Goal: Transaction & Acquisition: Book appointment/travel/reservation

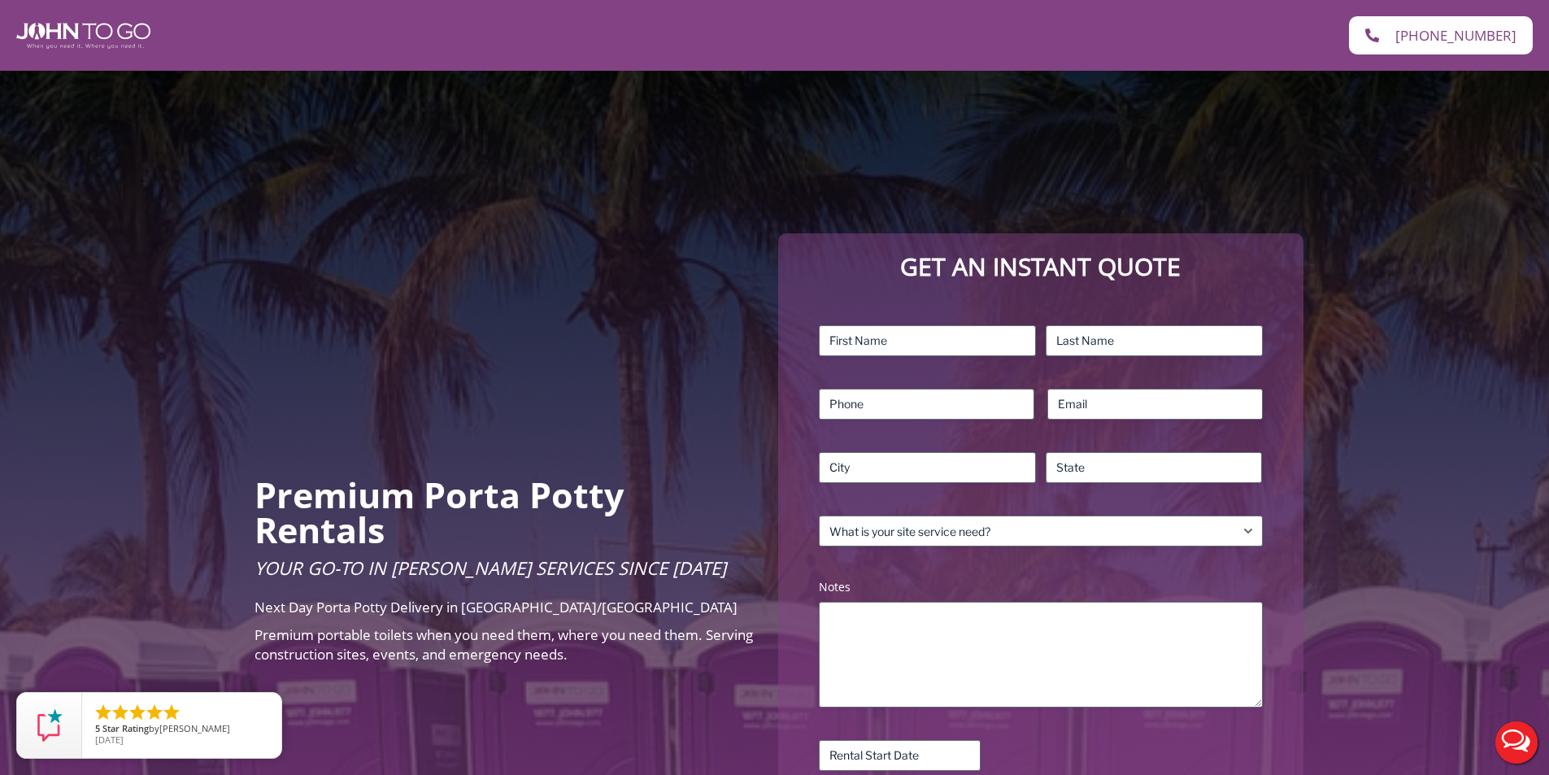
scroll to position [81, 0]
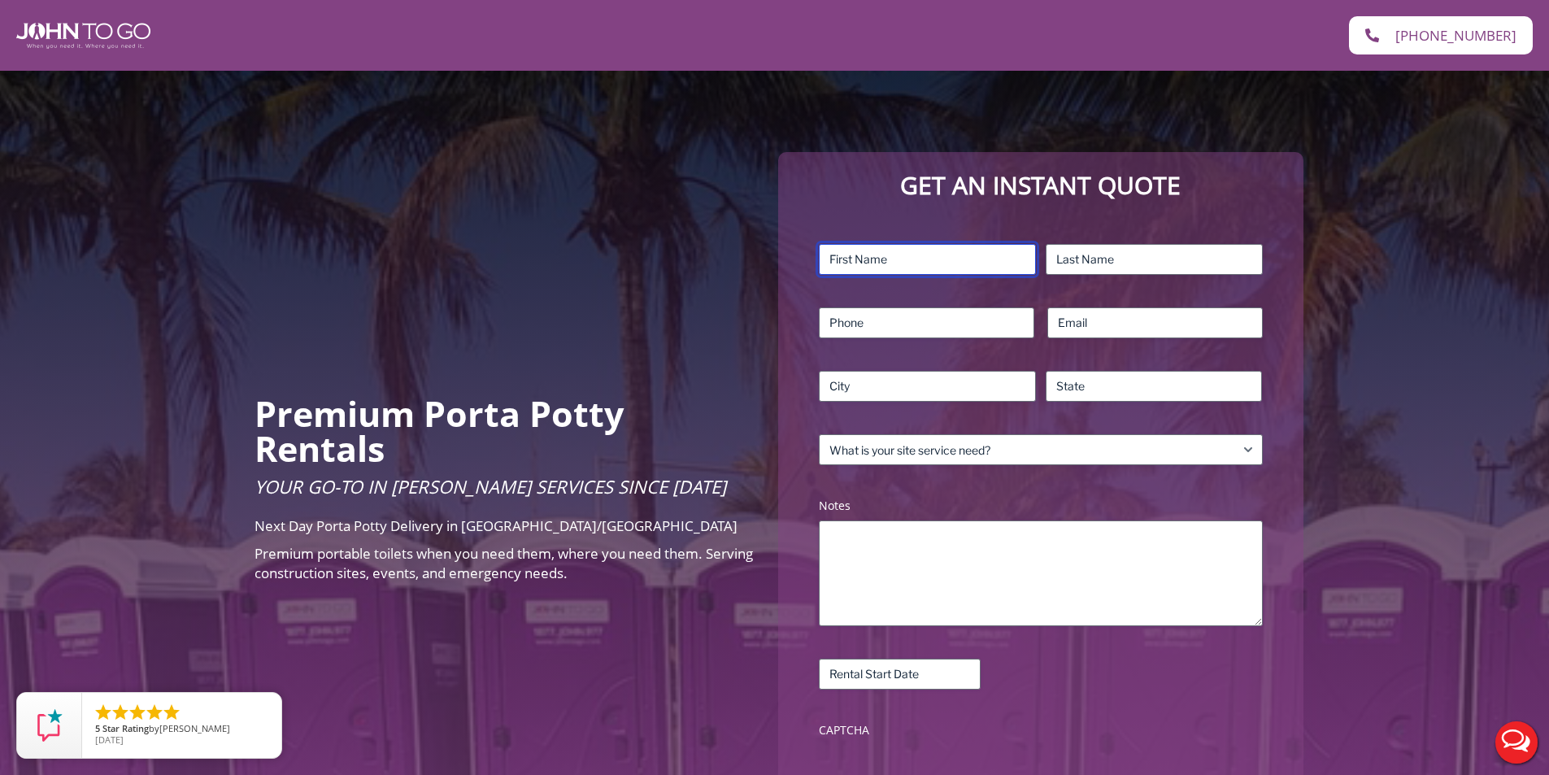
click at [895, 260] on input "First" at bounding box center [927, 259] width 217 height 31
type input "David"
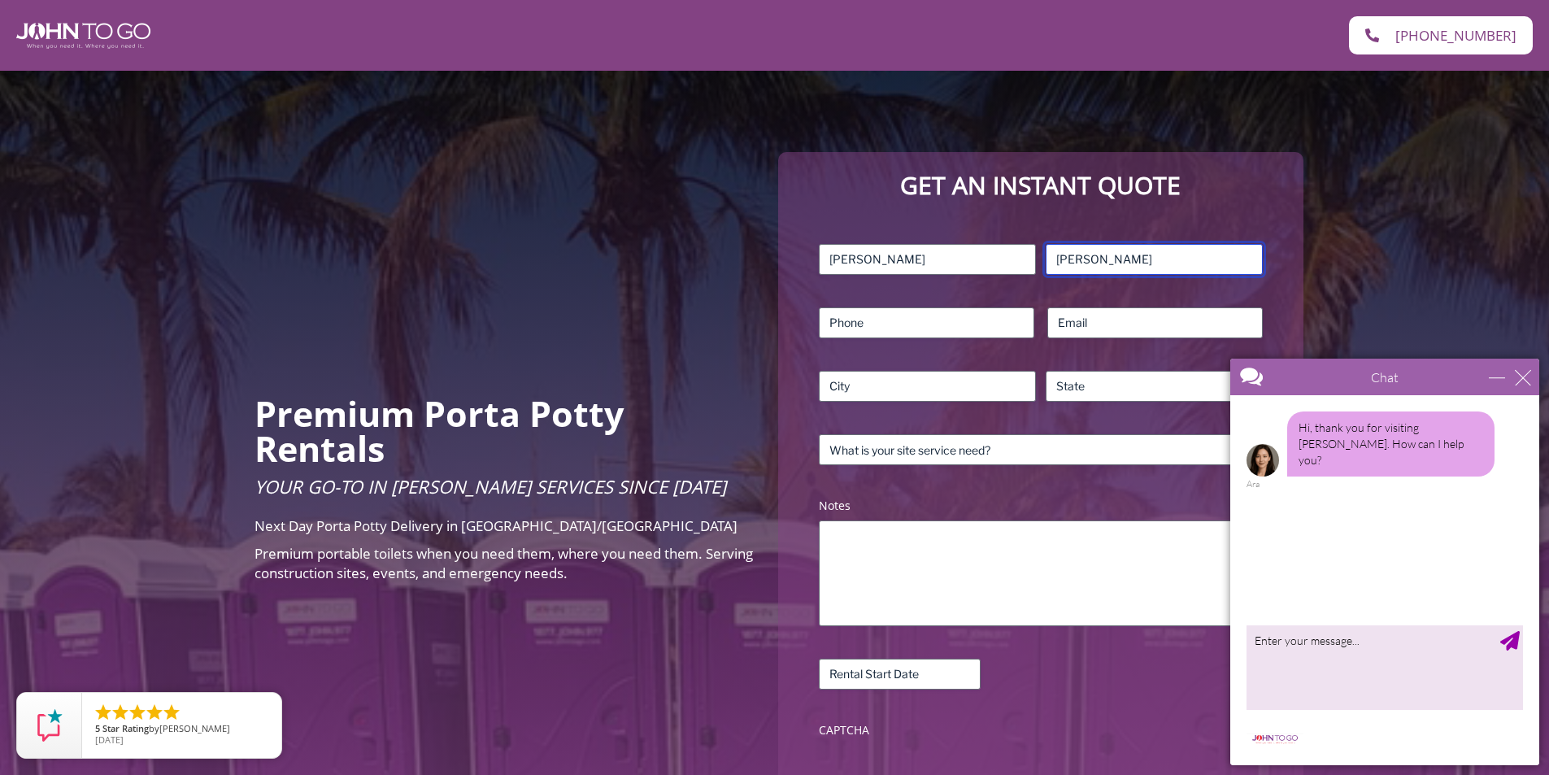
type input "Walsh"
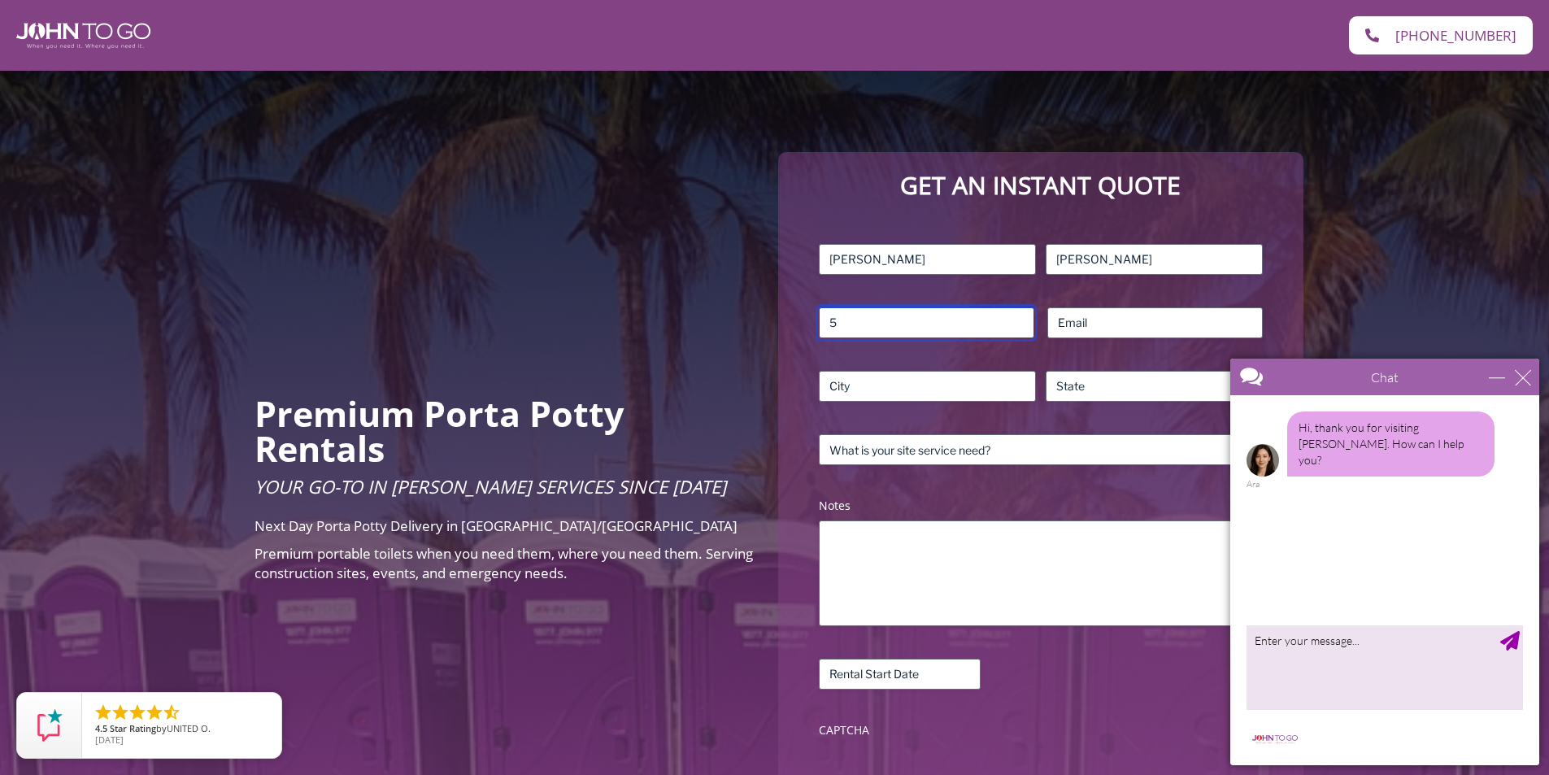
click at [937, 319] on input "5" at bounding box center [927, 322] width 216 height 31
type input "516-659-7491"
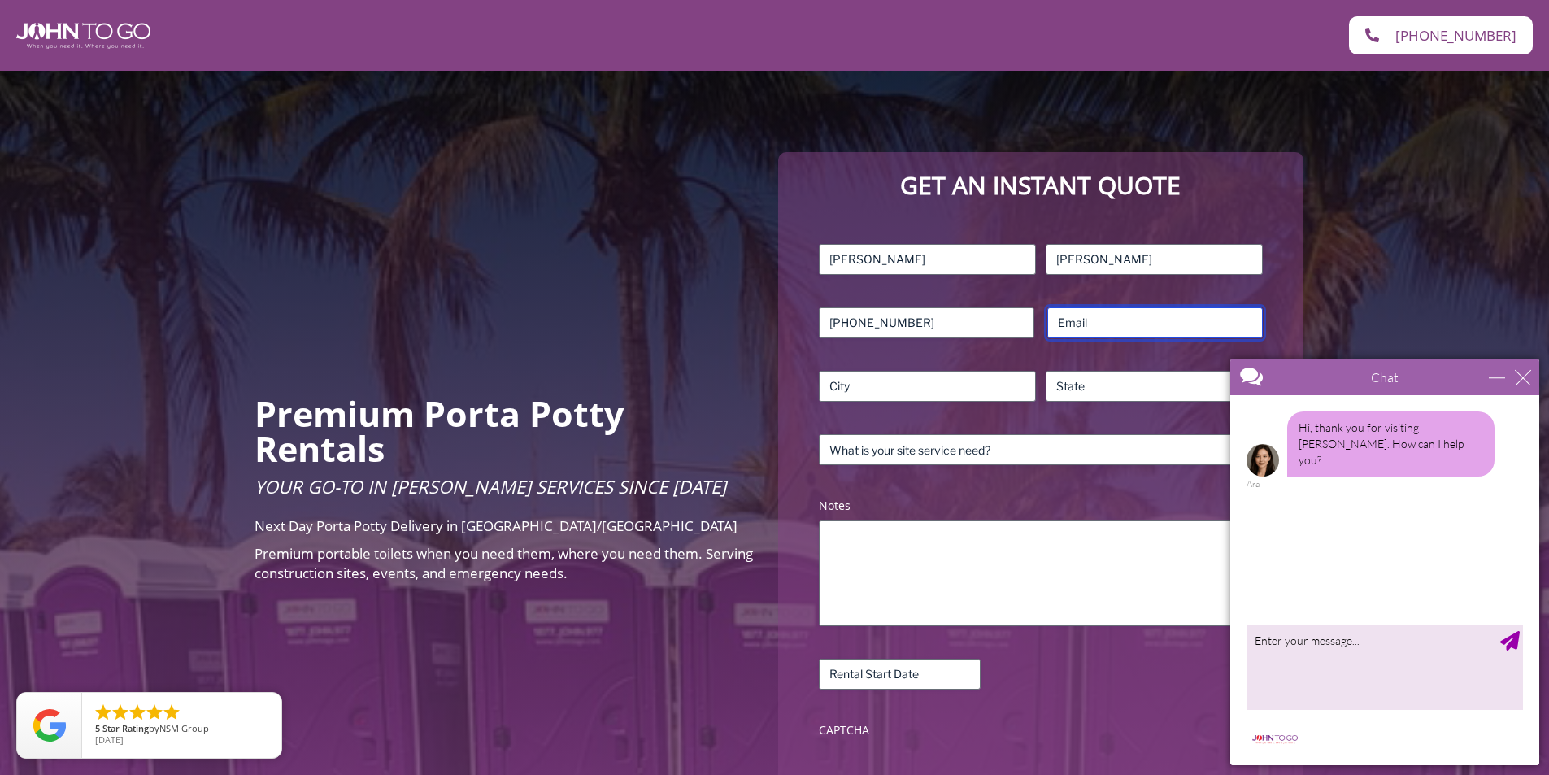
click at [1062, 322] on input "Email (Required)" at bounding box center [1156, 322] width 216 height 31
type input "david@royalpavementsolutions.com"
type input "Islip"
type input "NY"
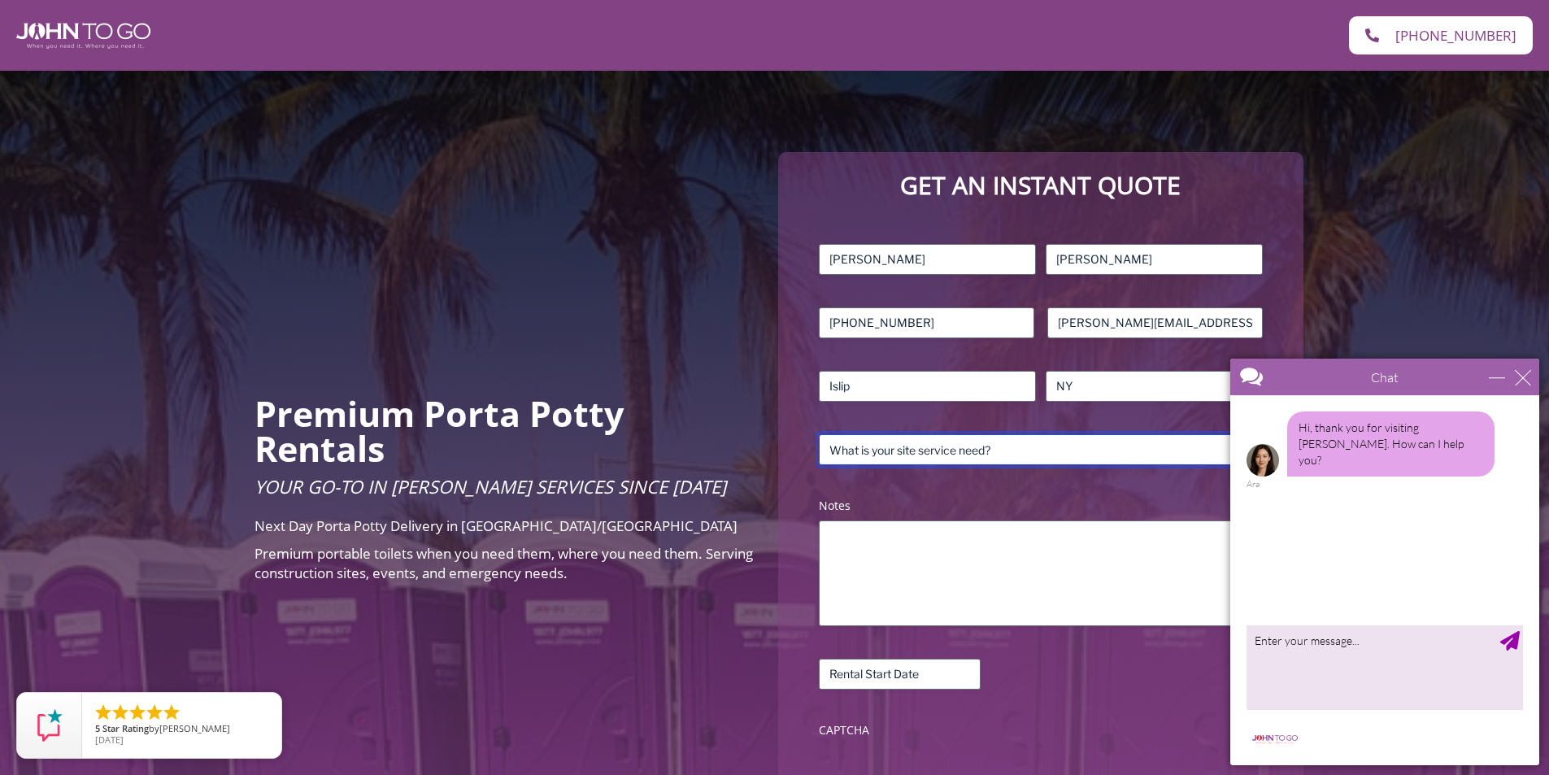
click at [929, 448] on select "What is your site service need? Consumer Construction – Commercial Construction…" at bounding box center [1040, 449] width 443 height 31
select select "Construction - Commercial"
click at [819, 434] on select "What is your site service need? Consumer Construction – Commercial Construction…" at bounding box center [1040, 449] width 443 height 31
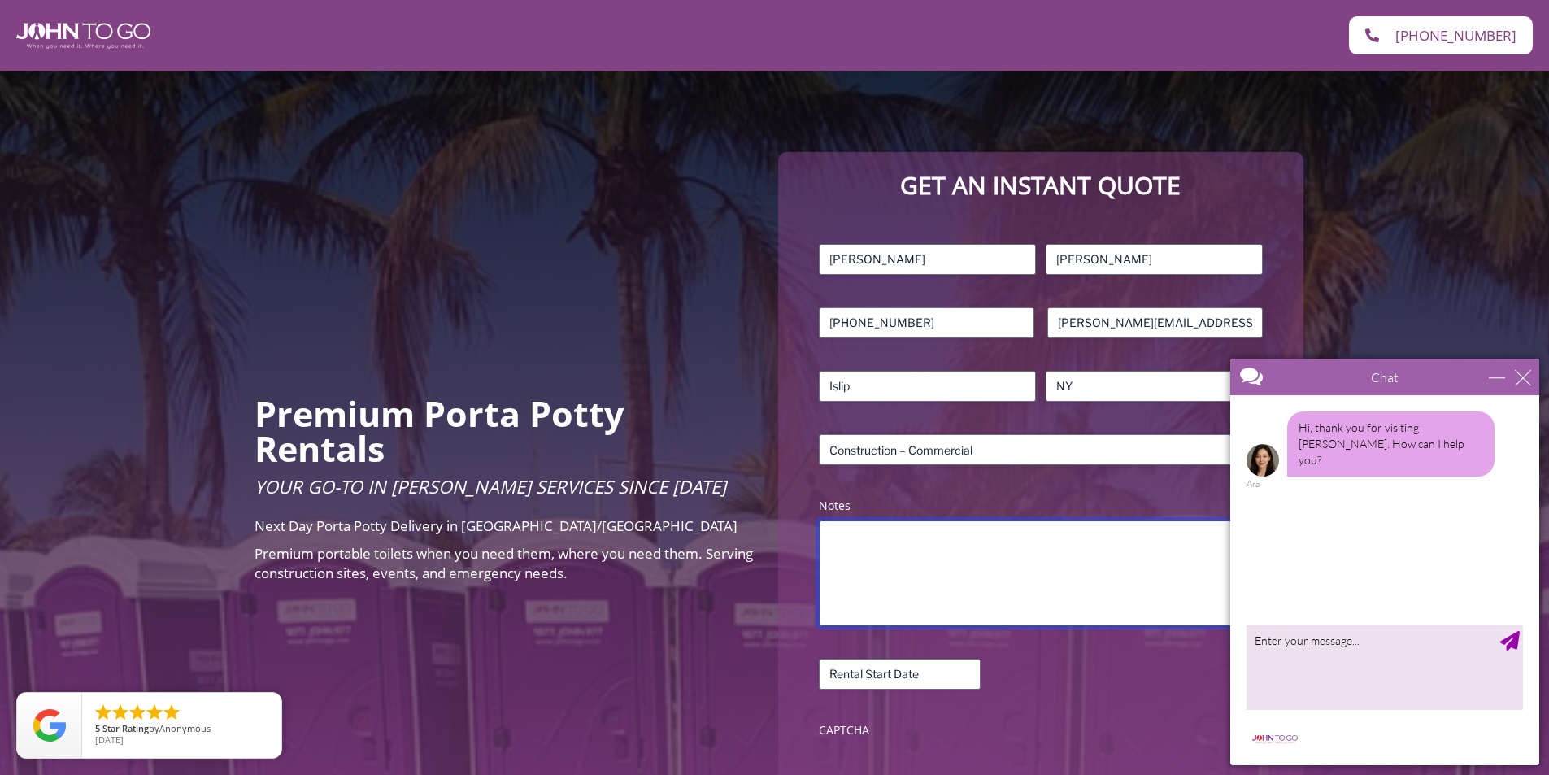
click at [888, 558] on textarea "Notes (Required)" at bounding box center [1040, 574] width 443 height 106
type textarea "Looking for price for 4 portable toilet rentals for 1 week in Palm City Florida…"
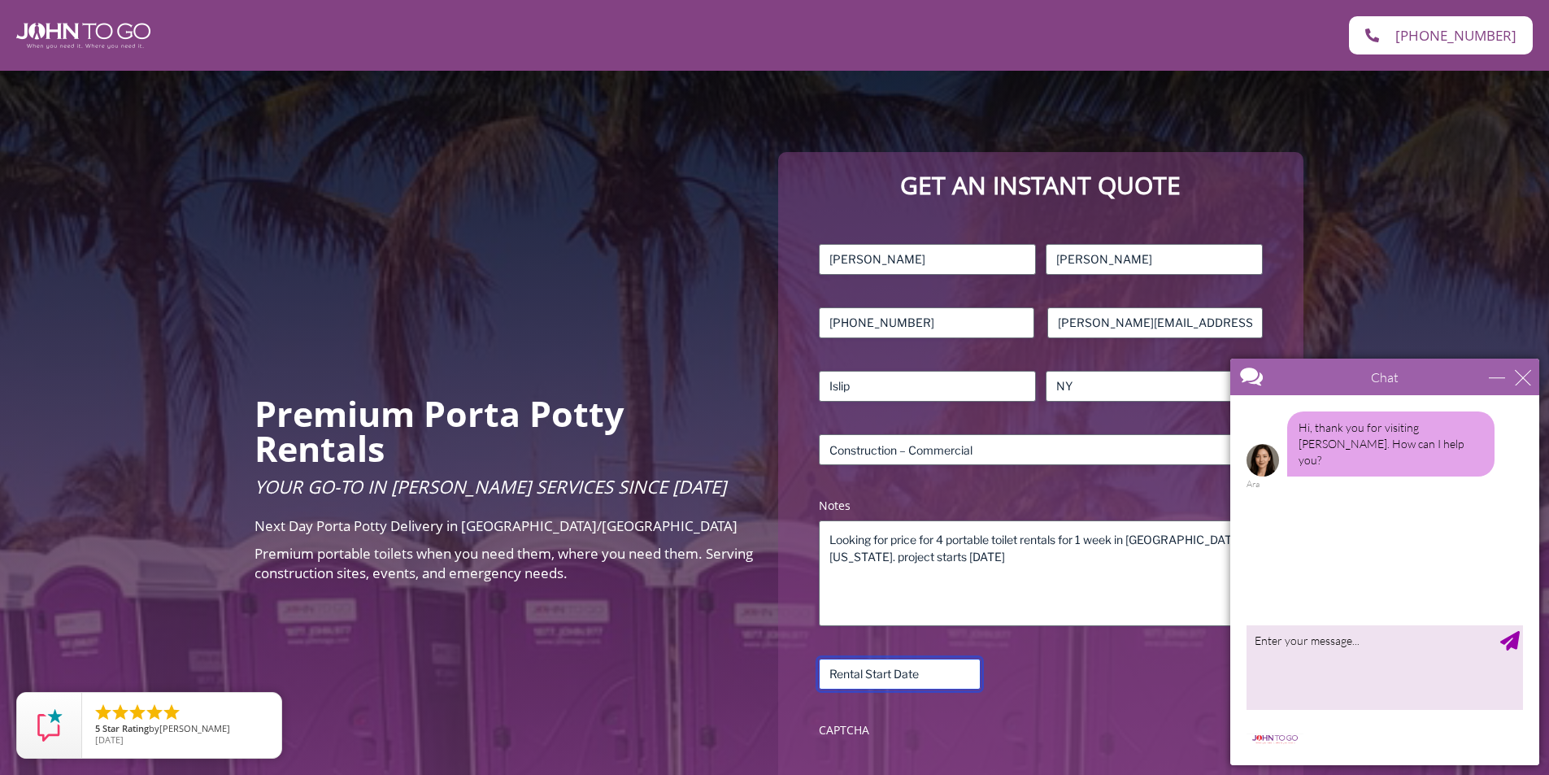
click at [895, 673] on input "Rental Start Date (Required)" at bounding box center [900, 674] width 162 height 31
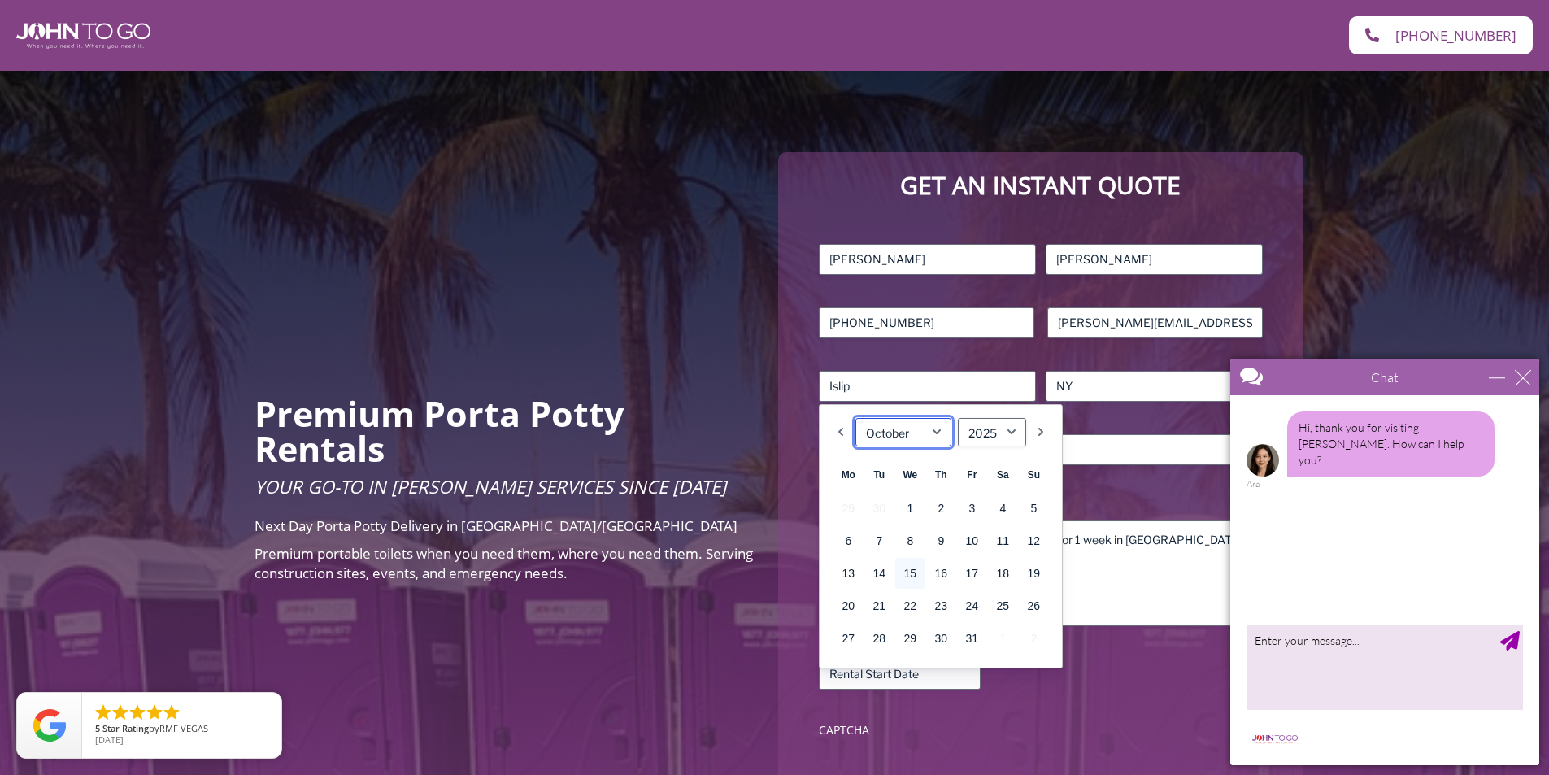
click at [930, 434] on select "January February March April May June July August September October November De…" at bounding box center [904, 432] width 96 height 28
click at [1004, 515] on link "1" at bounding box center [1002, 508] width 29 height 31
type input "11/01/2025"
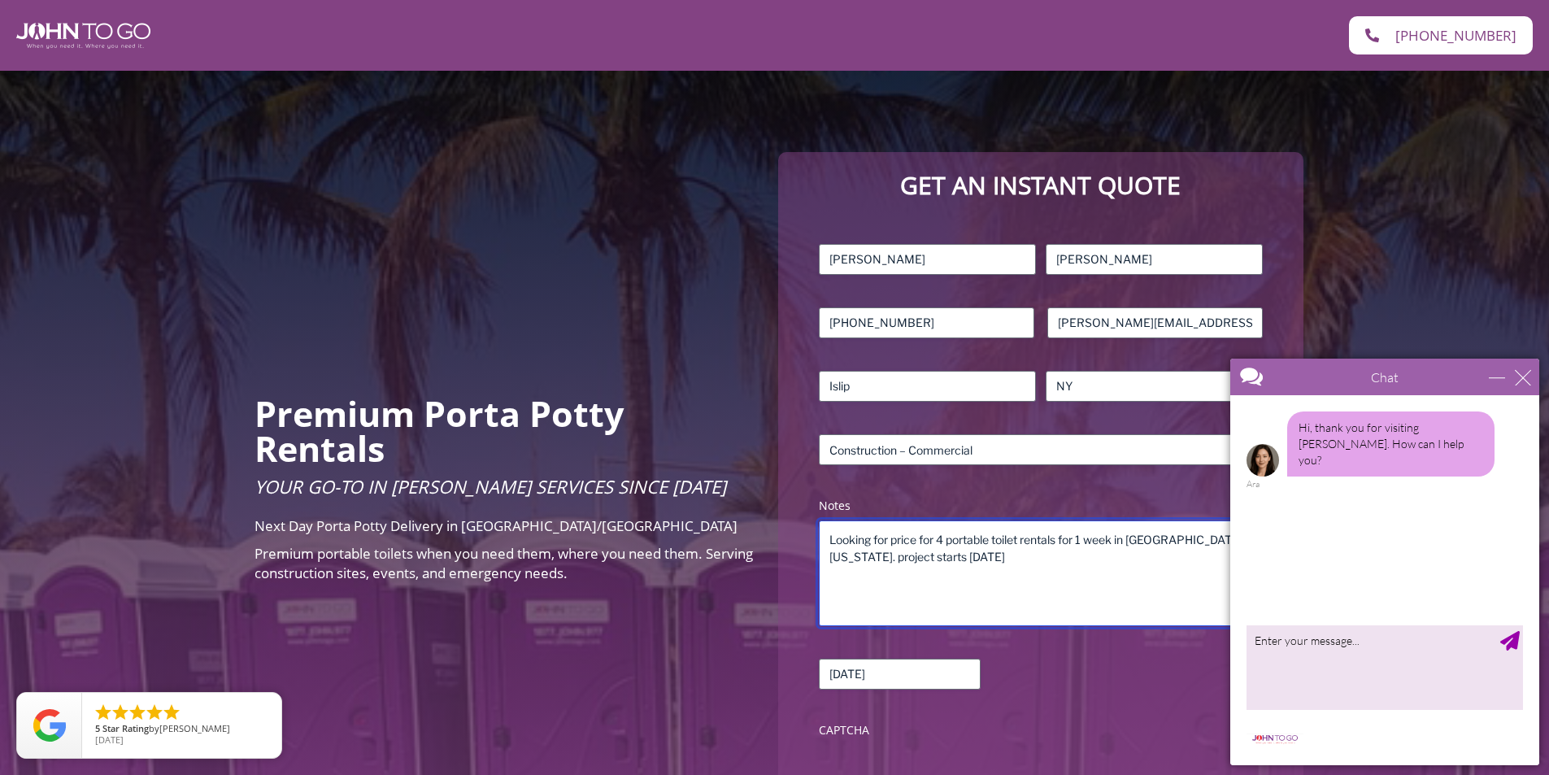
click at [974, 556] on textarea "Looking for price for 4 portable toilet rentals for 1 week in Palm City Florida…" at bounding box center [1040, 574] width 443 height 106
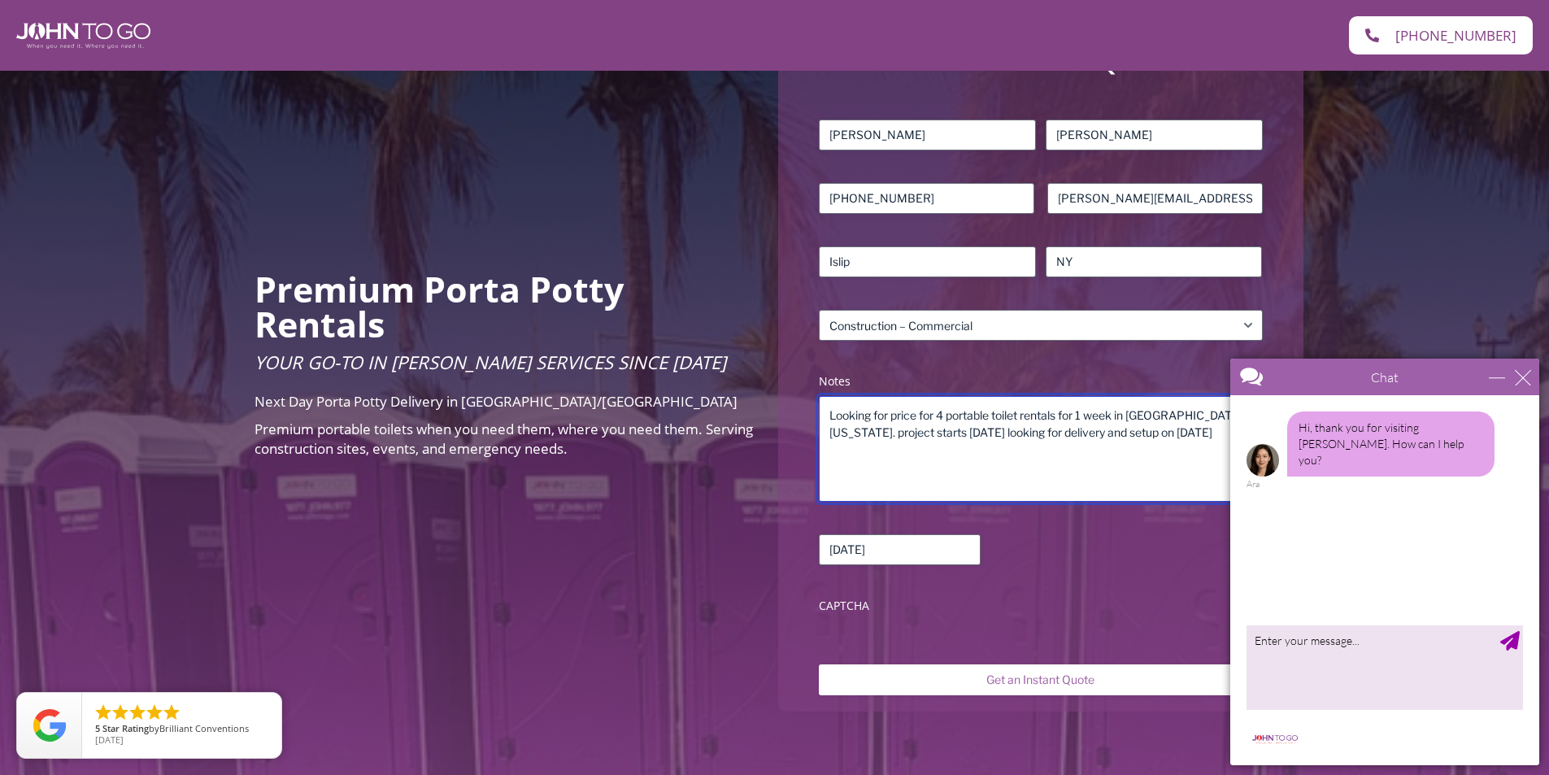
scroll to position [407, 0]
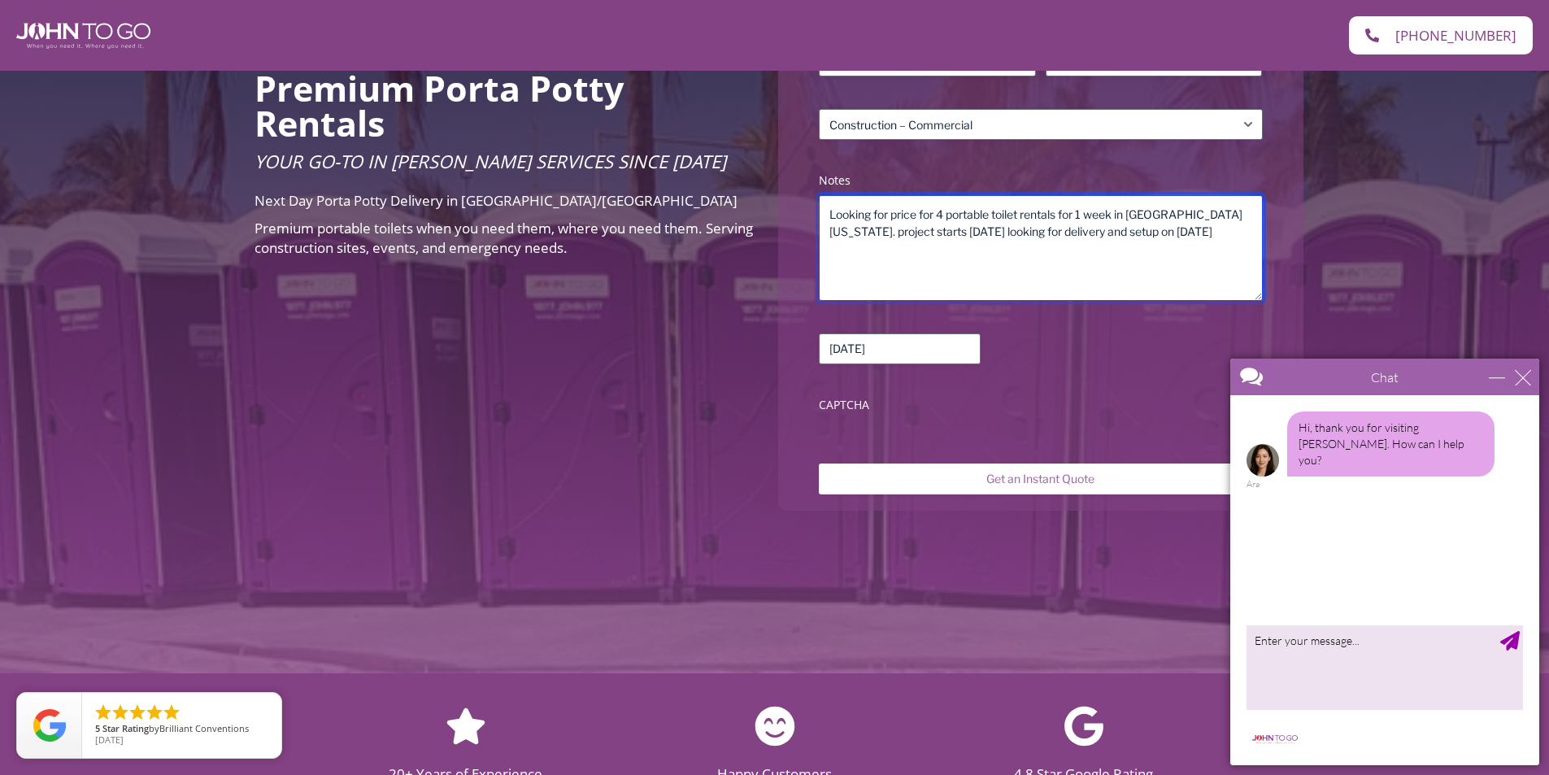
type textarea "Looking for price for 4 portable toilet rentals for 1 week in Palm City Florida…"
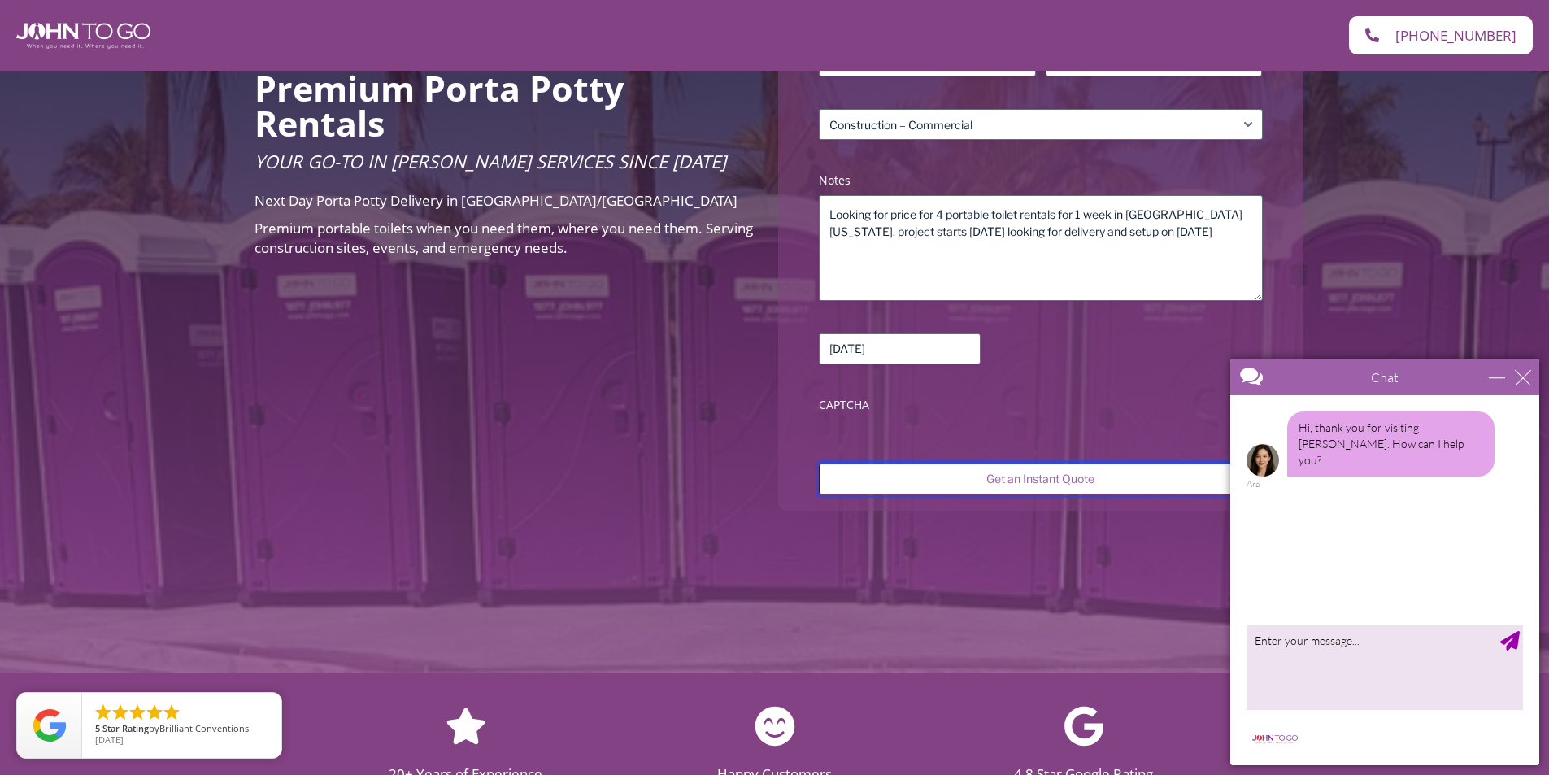
click at [1009, 475] on input "Get an Instant Quote" at bounding box center [1040, 479] width 443 height 31
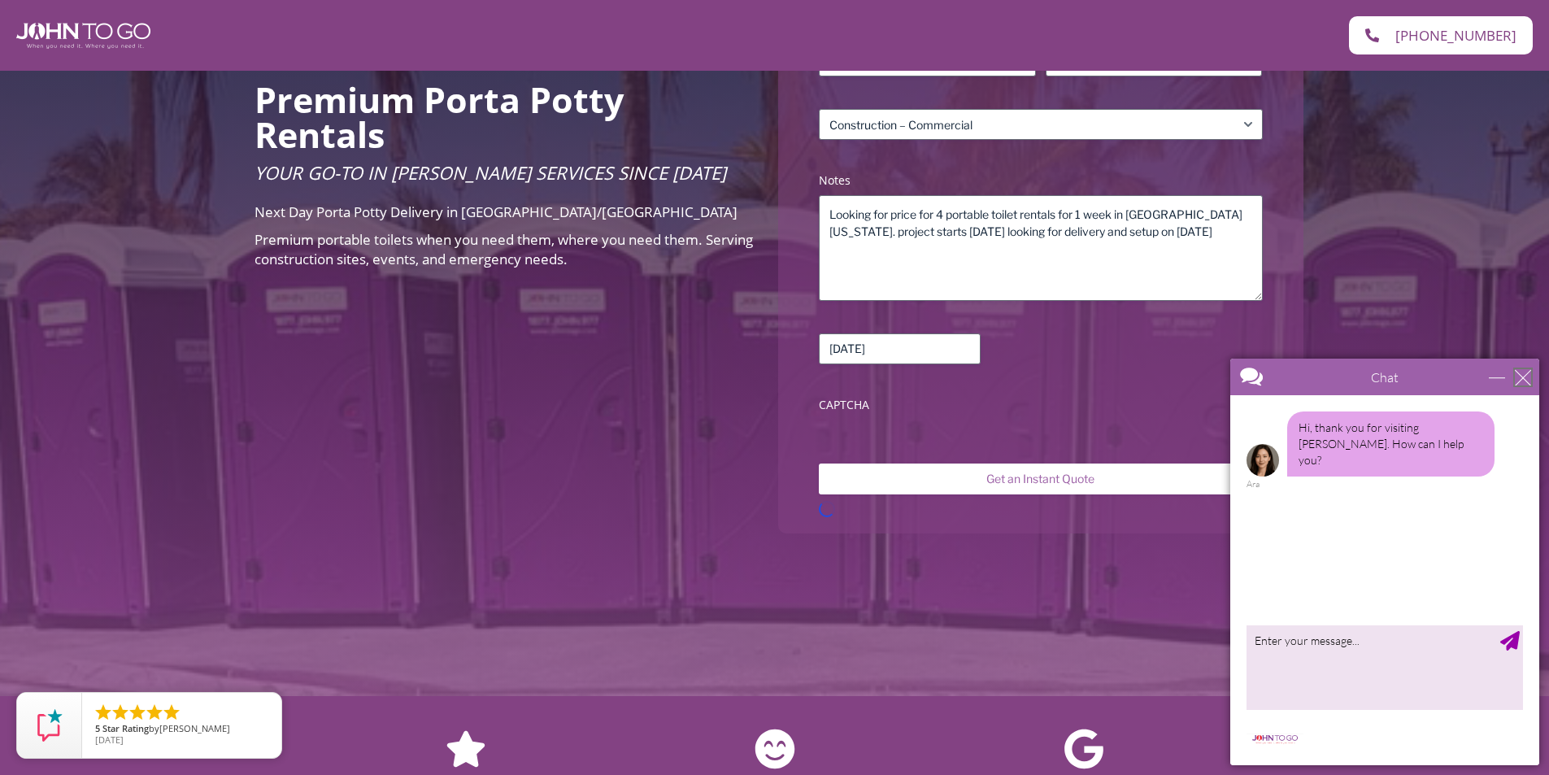
click at [1527, 377] on div "close" at bounding box center [1523, 377] width 16 height 16
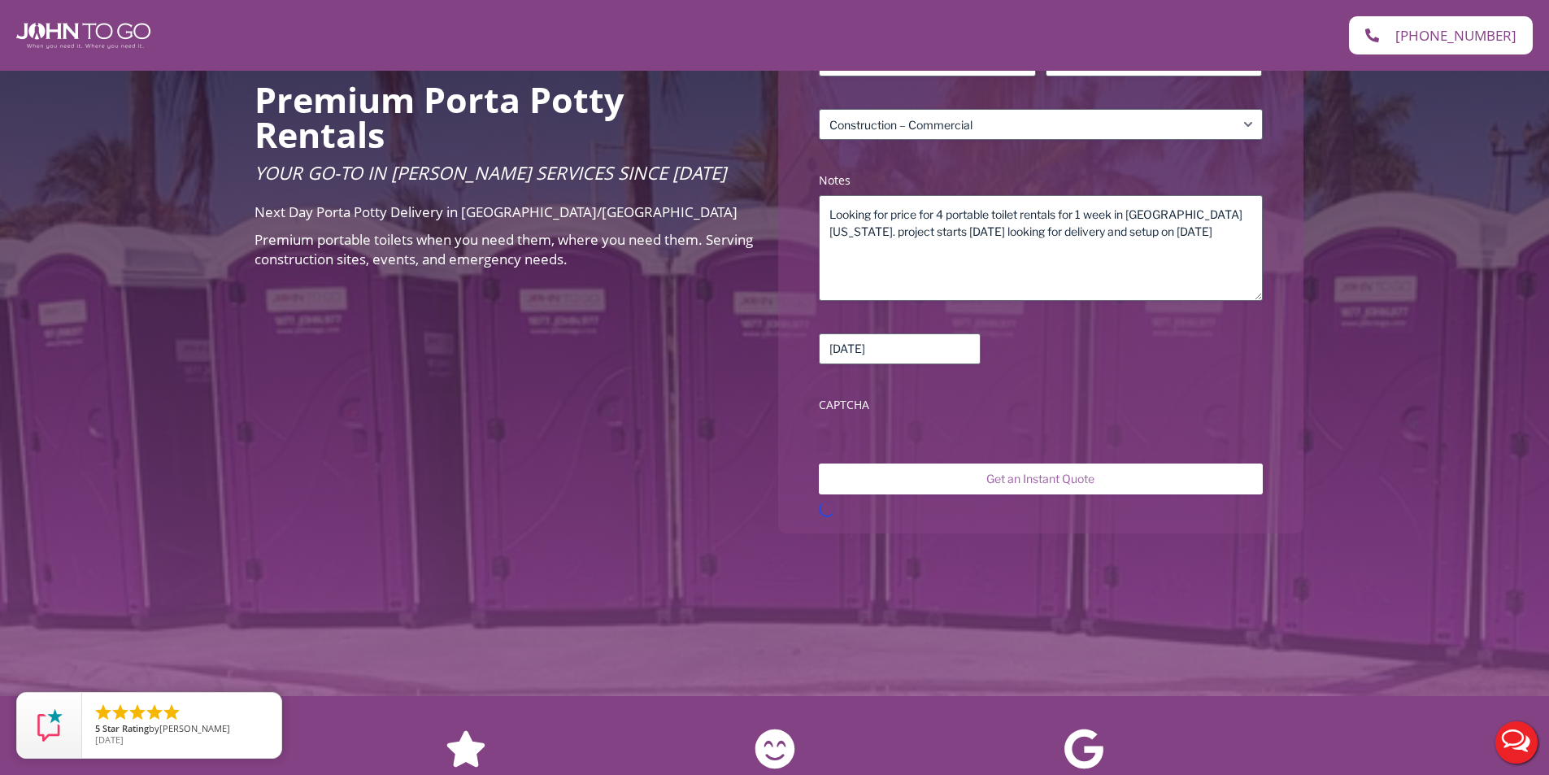
scroll to position [0, 0]
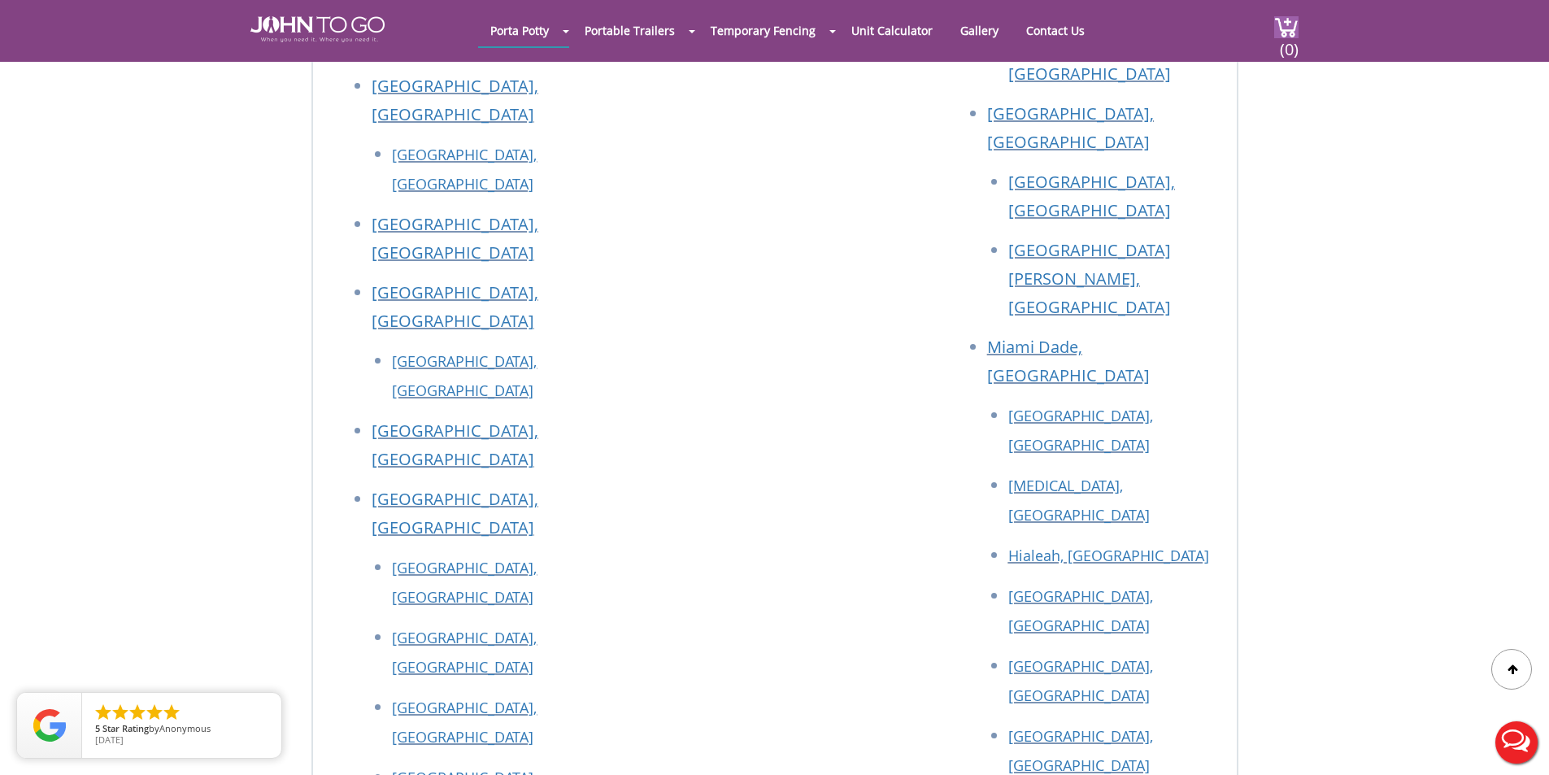
scroll to position [1545, 0]
